Goal: Task Accomplishment & Management: Complete application form

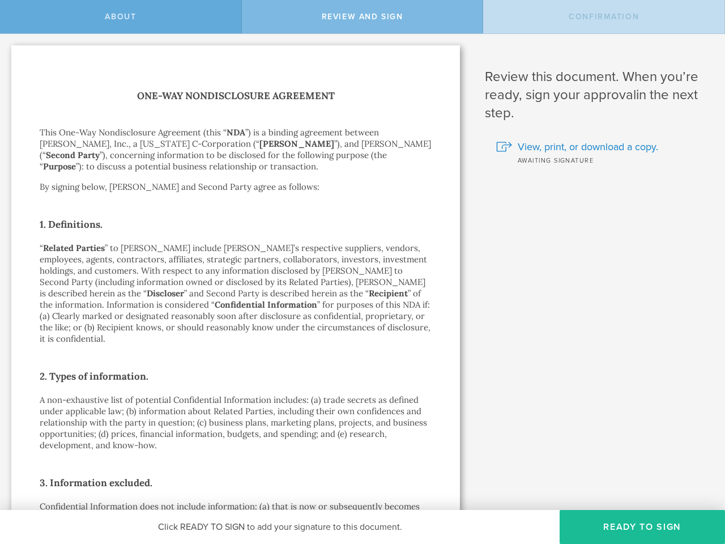
click at [362, 272] on p "“ Related Parties ” to [PERSON_NAME] include [PERSON_NAME]’s respective supplie…" at bounding box center [236, 293] width 392 height 102
click at [121, 16] on span "About" at bounding box center [120, 17] width 31 height 10
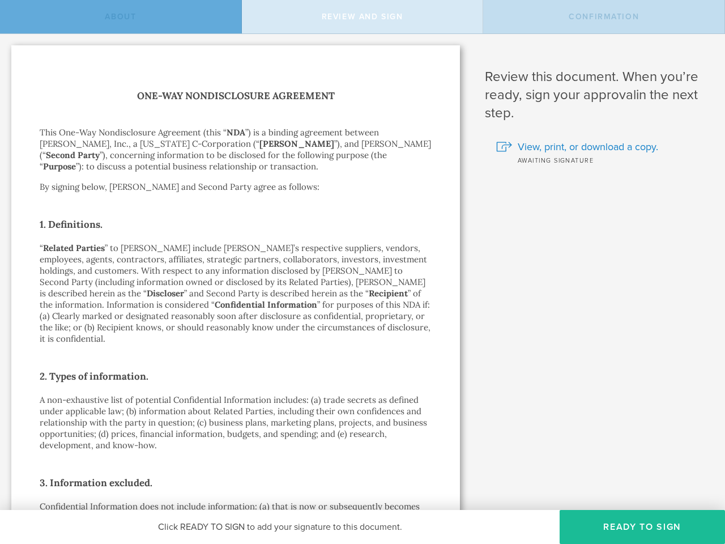
click at [362, 16] on span "Review and sign" at bounding box center [363, 17] width 82 height 10
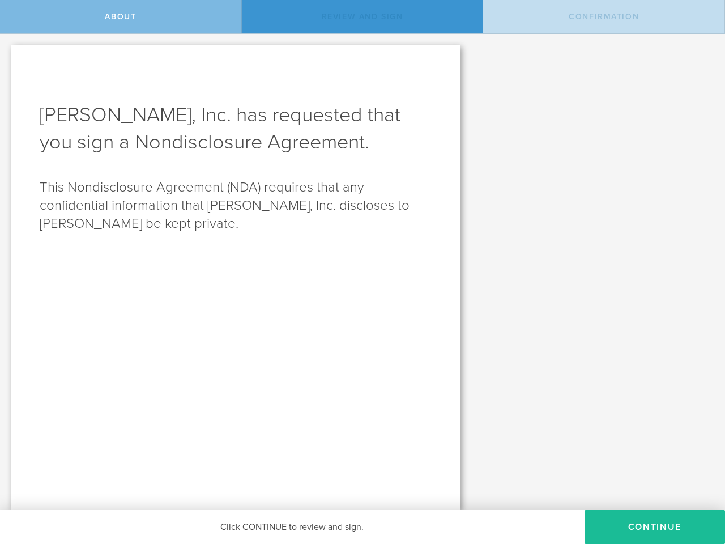
click at [604, 16] on span "Confirmation" at bounding box center [604, 17] width 70 height 10
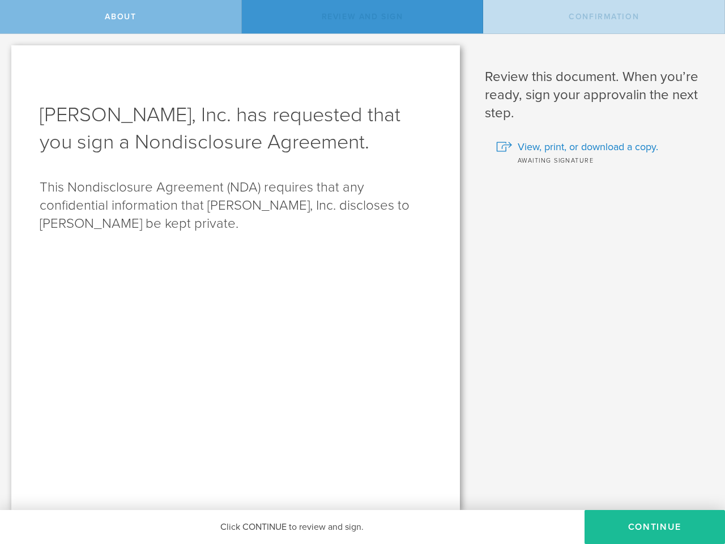
click at [594, 147] on span "View, print, or download a copy." at bounding box center [588, 146] width 140 height 15
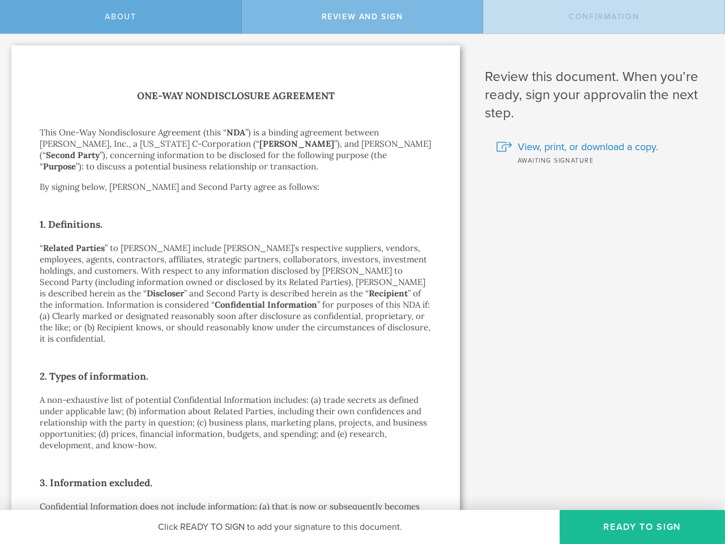
click at [642, 527] on button "Ready to Sign" at bounding box center [642, 527] width 165 height 34
